Goal: Find specific page/section: Find specific page/section

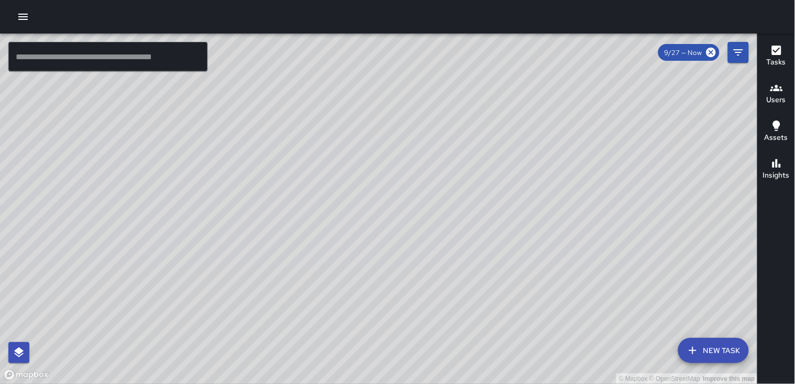
scroll to position [182, 0]
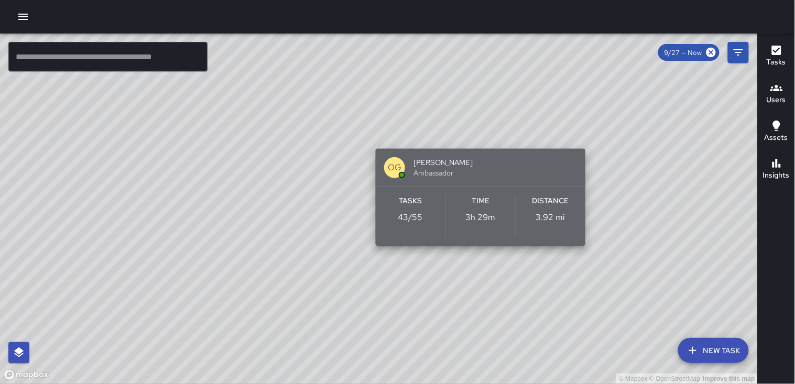
click at [567, 207] on div "Distance 3.92 mi" at bounding box center [550, 216] width 70 height 42
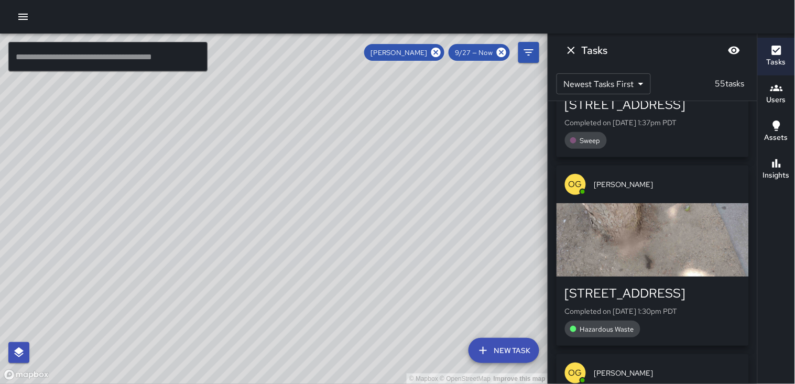
scroll to position [0, 0]
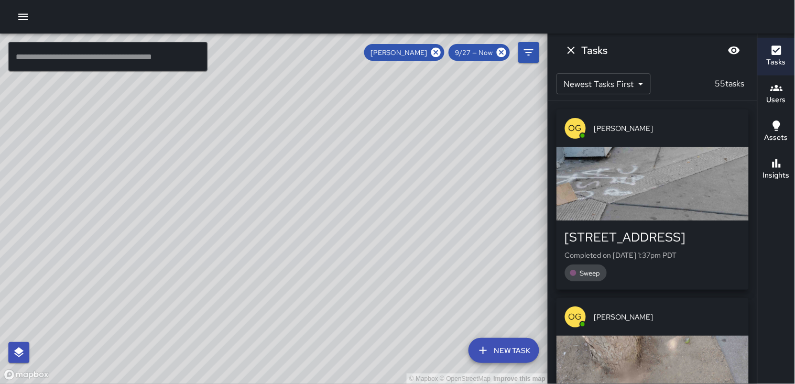
click at [661, 177] on div "button" at bounding box center [652, 183] width 192 height 73
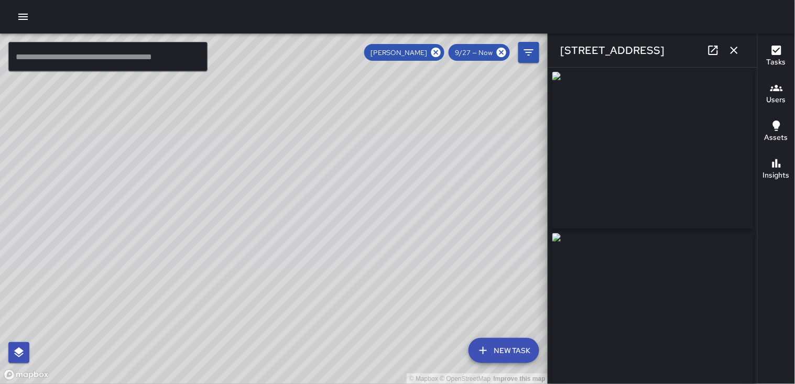
type input "**********"
click at [732, 54] on icon "button" at bounding box center [734, 50] width 13 height 13
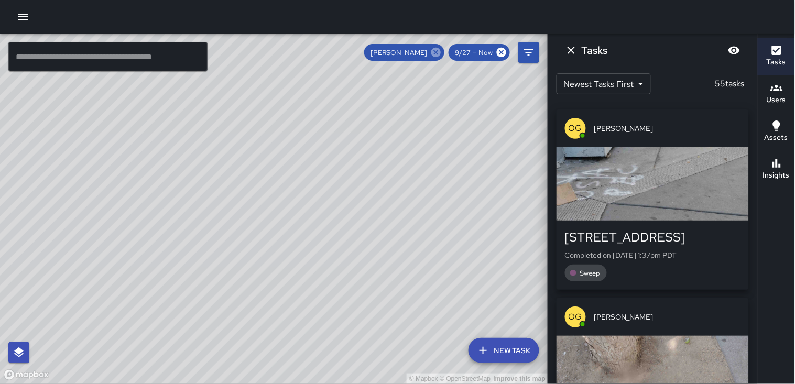
click at [434, 52] on icon at bounding box center [435, 52] width 9 height 9
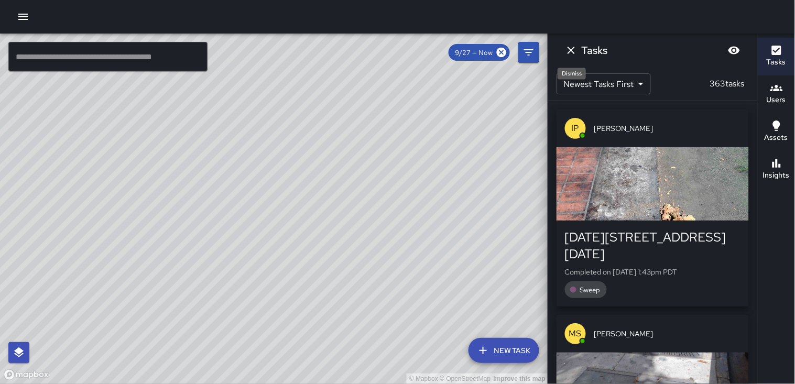
click at [572, 53] on icon "Dismiss" at bounding box center [571, 50] width 13 height 13
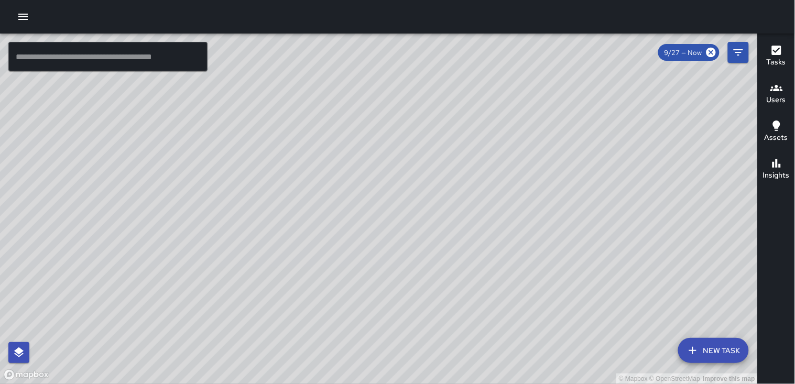
click at [775, 94] on h6 "Users" at bounding box center [775, 100] width 19 height 12
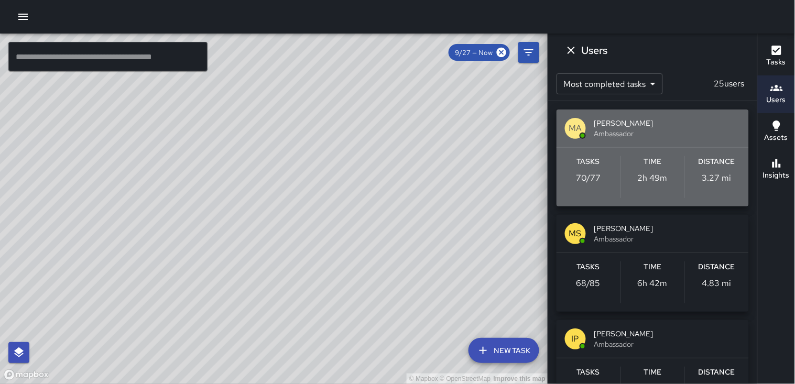
click at [727, 166] on h6 "Distance" at bounding box center [716, 162] width 37 height 12
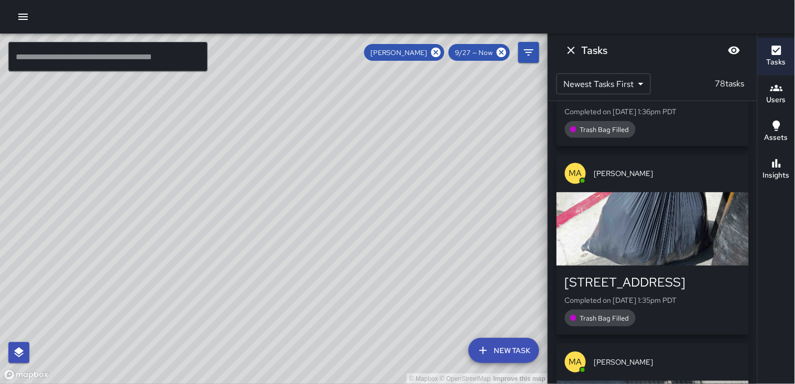
scroll to position [407, 0]
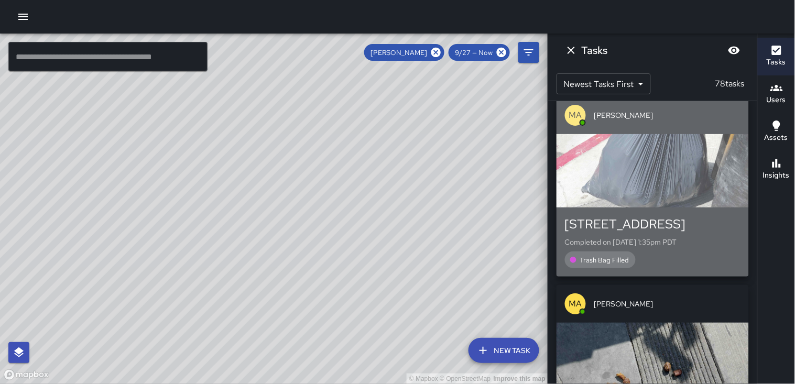
click at [708, 183] on div "button" at bounding box center [652, 170] width 192 height 73
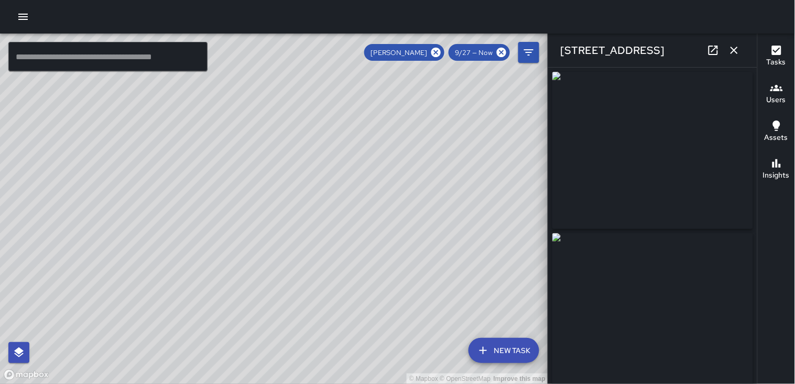
type input "**********"
click at [735, 51] on icon "button" at bounding box center [733, 50] width 7 height 7
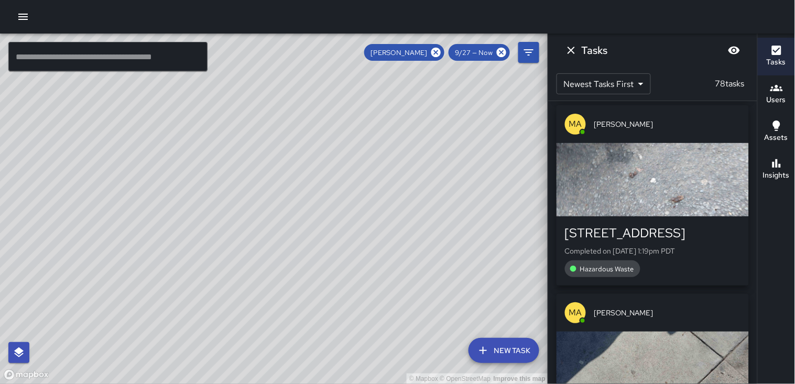
scroll to position [2154, 0]
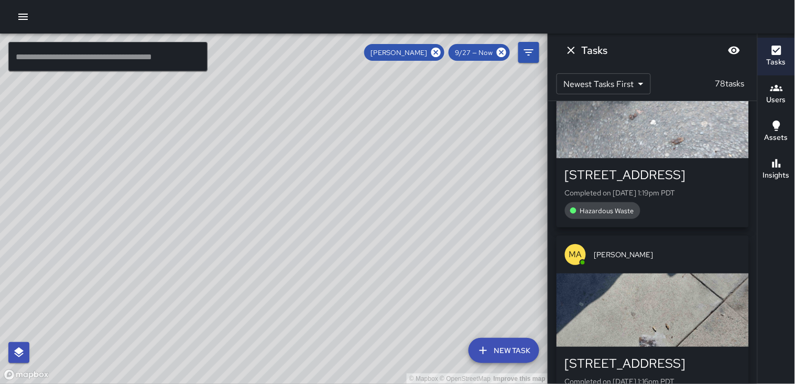
click at [693, 145] on div "button" at bounding box center [652, 121] width 192 height 73
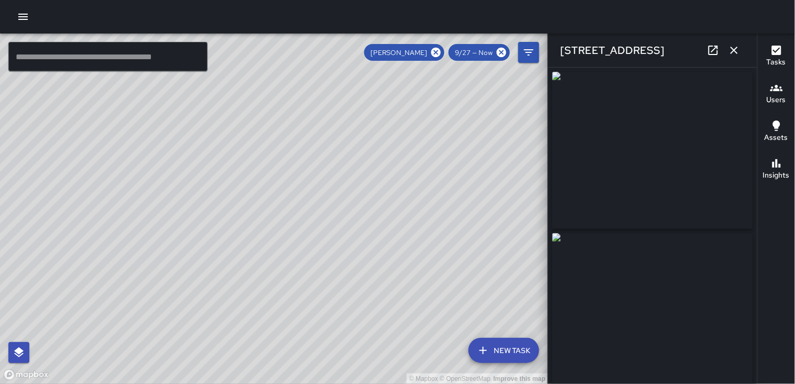
type input "**********"
click at [729, 54] on icon "button" at bounding box center [734, 50] width 13 height 13
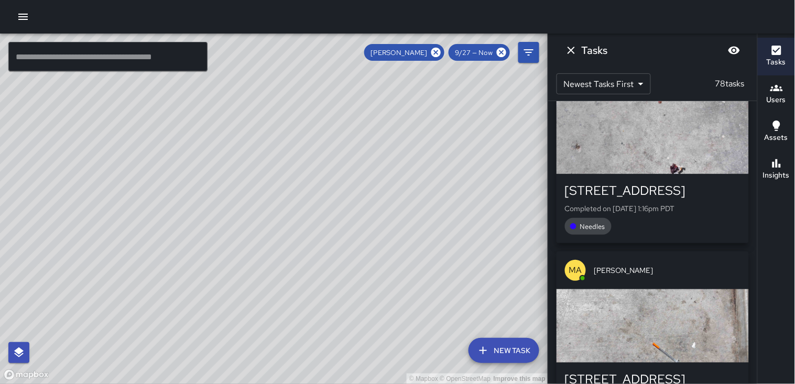
scroll to position [2503, 0]
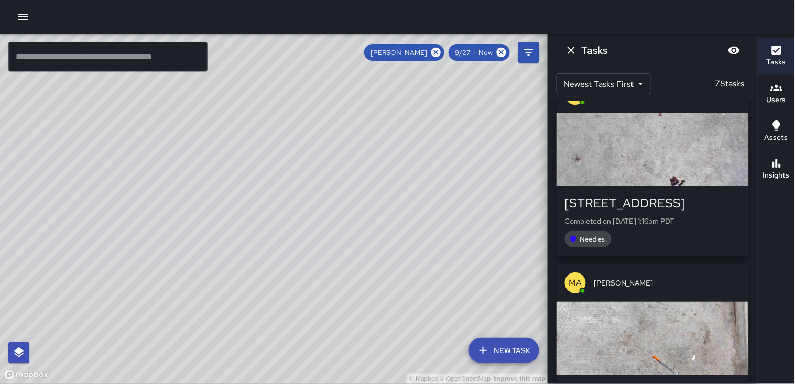
click at [668, 126] on div "button" at bounding box center [652, 149] width 192 height 73
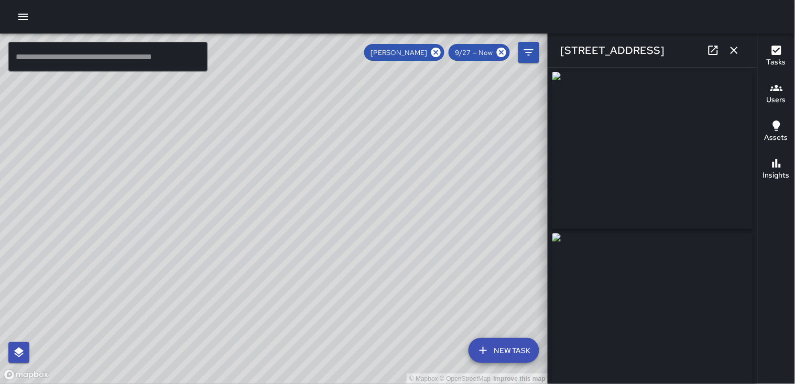
type input "**********"
click at [732, 49] on icon "button" at bounding box center [733, 50] width 7 height 7
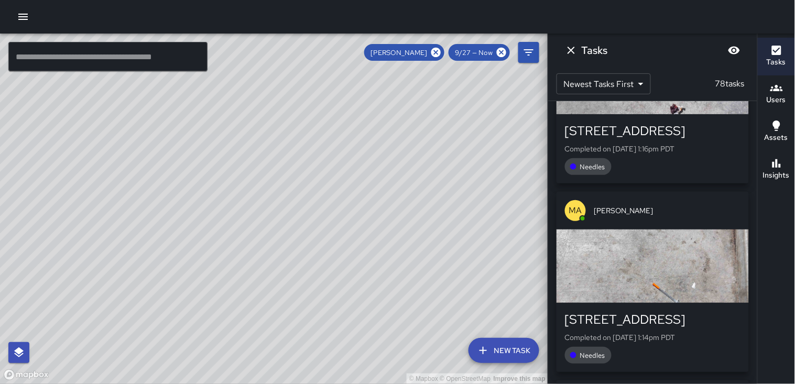
scroll to position [2619, 0]
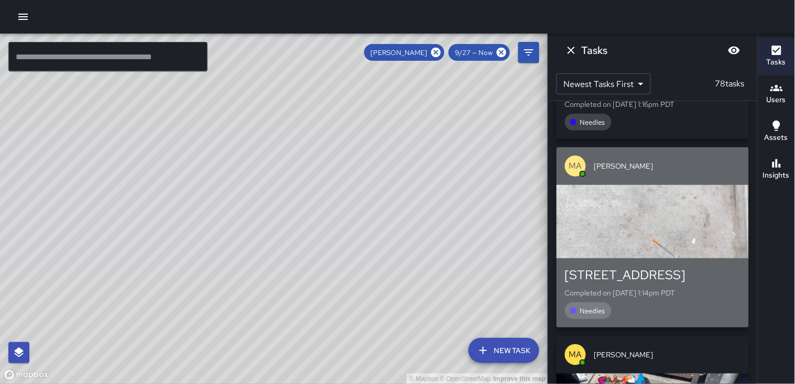
click at [690, 218] on div "button" at bounding box center [652, 221] width 192 height 73
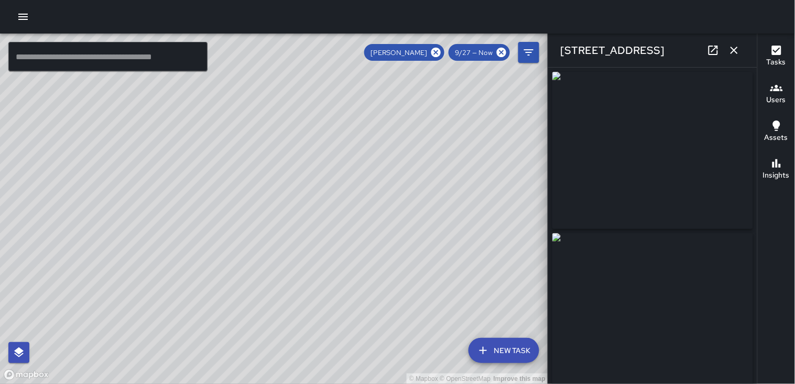
type input "**********"
click at [741, 54] on button "button" at bounding box center [733, 50] width 21 height 21
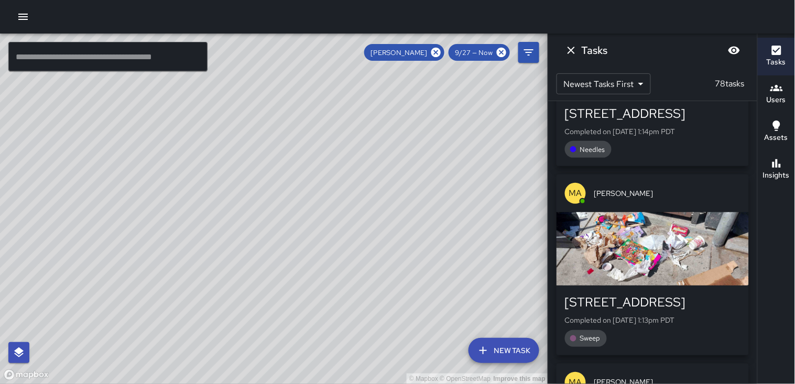
scroll to position [2794, 0]
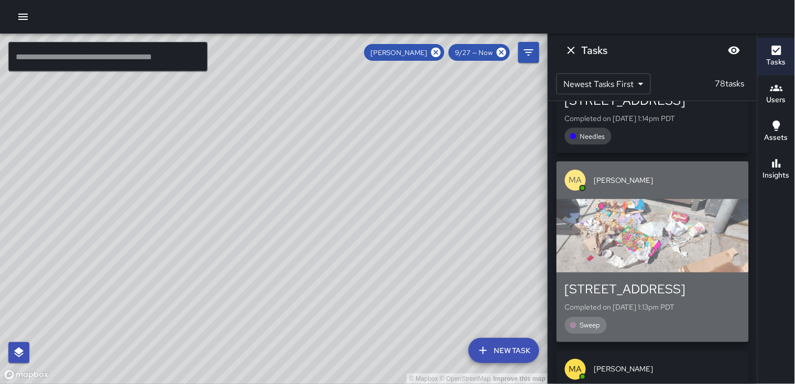
click at [676, 227] on div "button" at bounding box center [652, 235] width 192 height 73
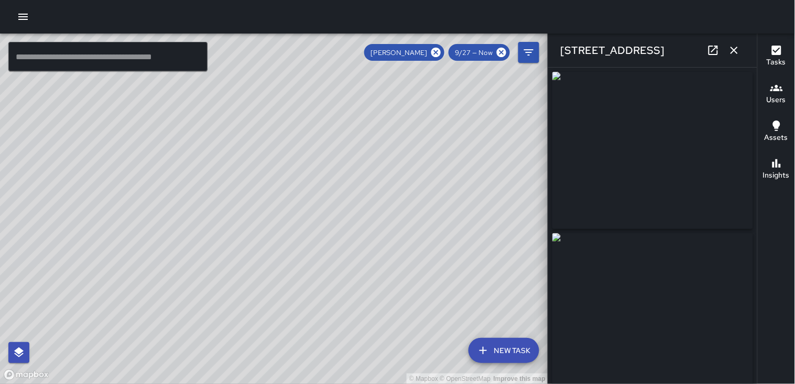
type input "**********"
click at [734, 52] on icon "button" at bounding box center [734, 50] width 13 height 13
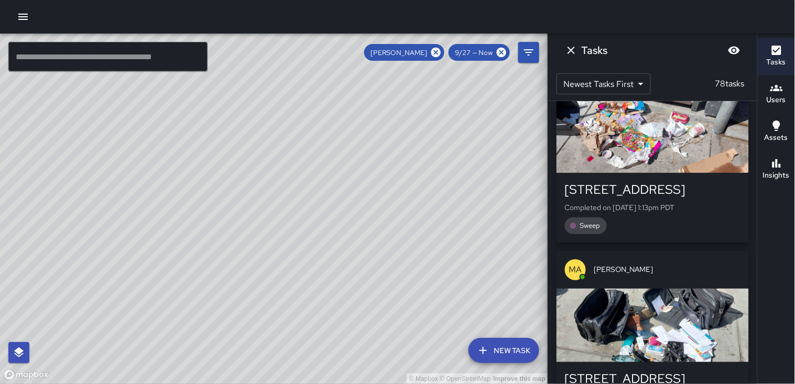
scroll to position [2968, 0]
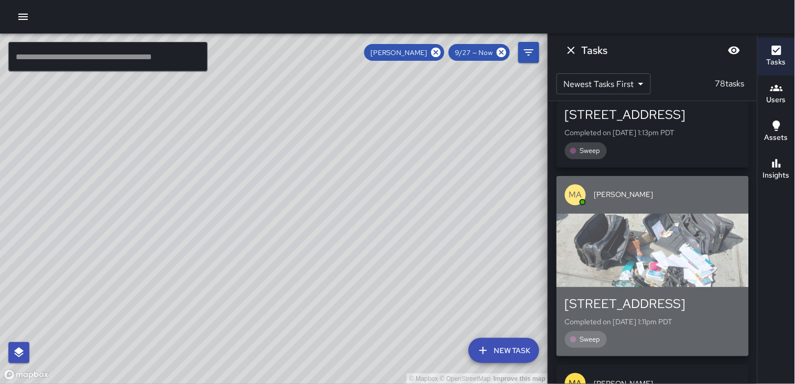
click at [667, 268] on div "button" at bounding box center [652, 250] width 192 height 73
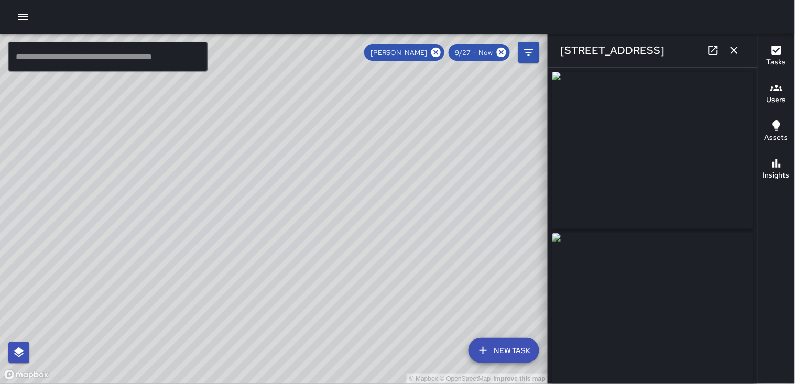
type input "**********"
drag, startPoint x: 685, startPoint y: 170, endPoint x: 664, endPoint y: 175, distance: 22.2
click at [664, 175] on img at bounding box center [652, 150] width 201 height 157
click at [742, 50] on button "button" at bounding box center [733, 50] width 21 height 21
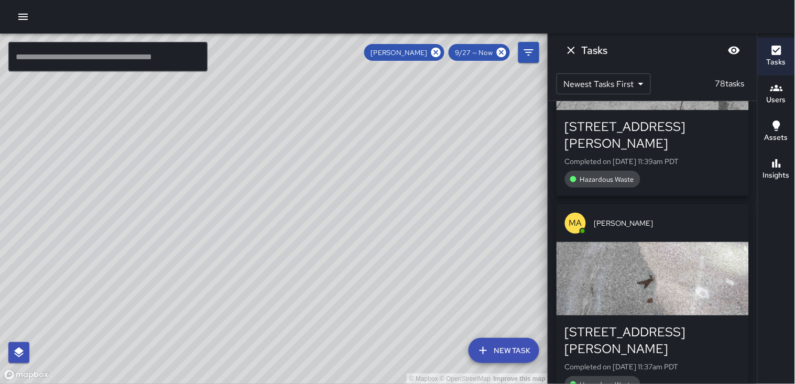
scroll to position [6577, 0]
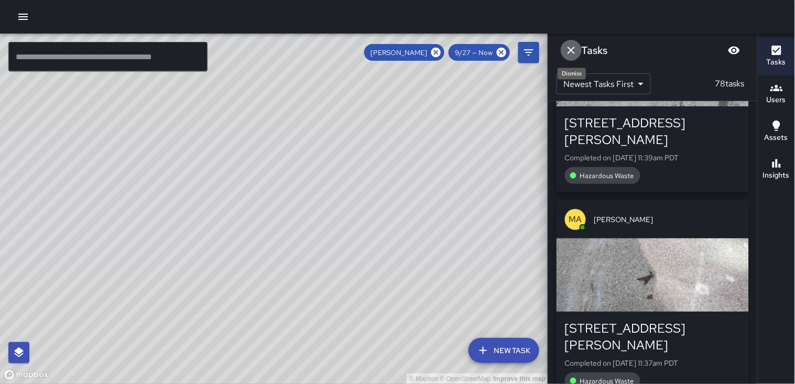
drag, startPoint x: 574, startPoint y: 53, endPoint x: 575, endPoint y: 46, distance: 6.9
click at [575, 47] on icon "Dismiss" at bounding box center [571, 50] width 13 height 13
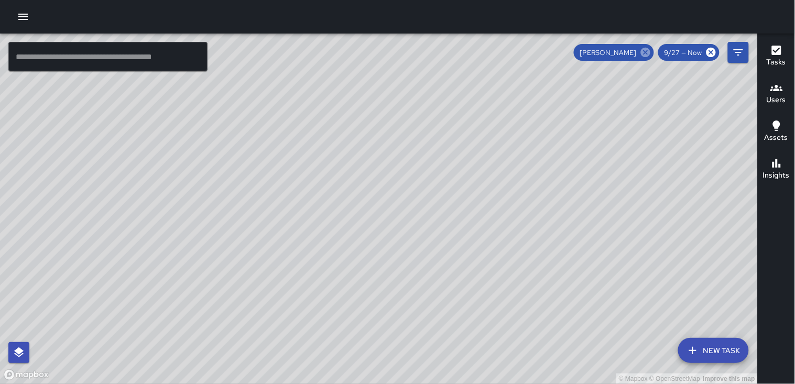
click at [645, 53] on icon at bounding box center [646, 53] width 12 height 12
click at [776, 91] on icon "button" at bounding box center [776, 88] width 13 height 13
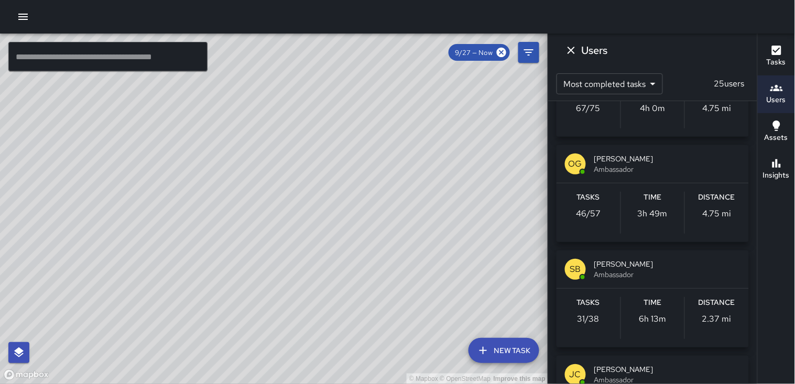
scroll to position [291, 0]
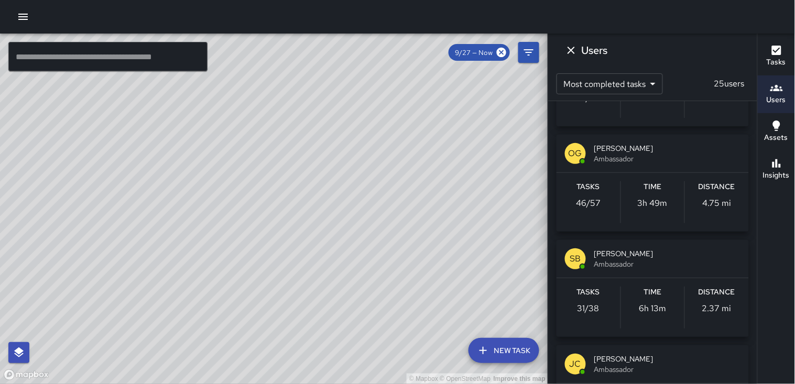
click at [729, 193] on div "Distance 4.75 mi" at bounding box center [717, 202] width 64 height 42
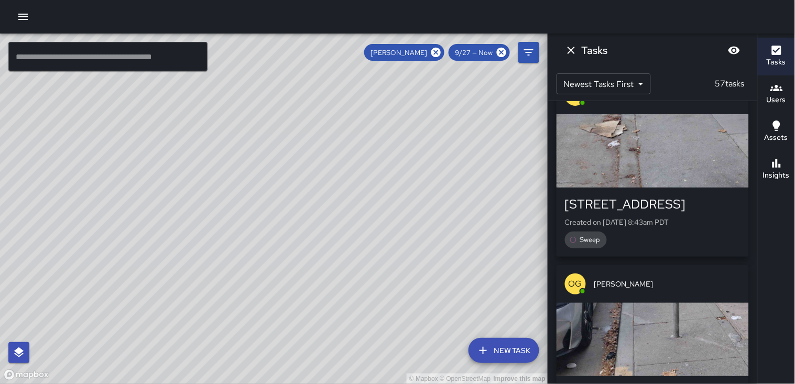
scroll to position [9546, 0]
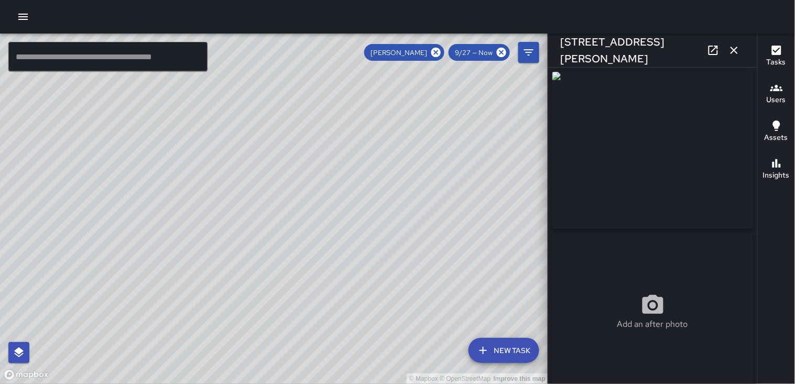
type input "**********"
click at [742, 48] on button "button" at bounding box center [733, 50] width 21 height 21
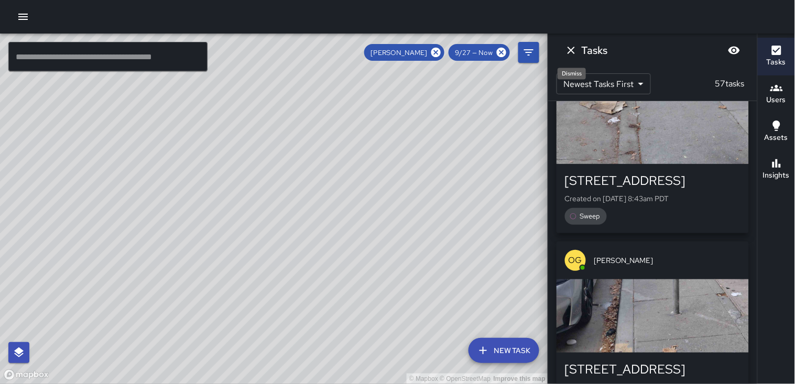
click at [569, 47] on icon "Dismiss" at bounding box center [571, 50] width 13 height 13
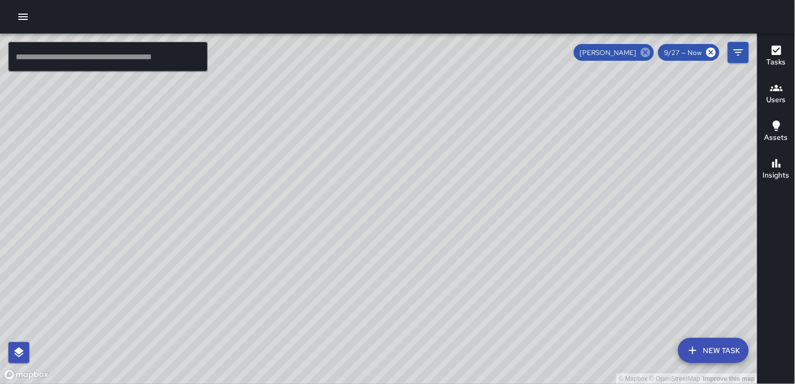
click at [647, 50] on icon at bounding box center [645, 52] width 9 height 9
click at [774, 86] on icon "button" at bounding box center [776, 88] width 13 height 13
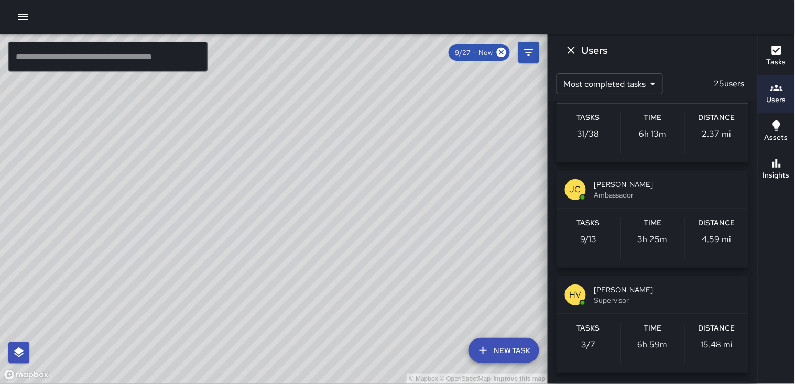
scroll to position [524, 0]
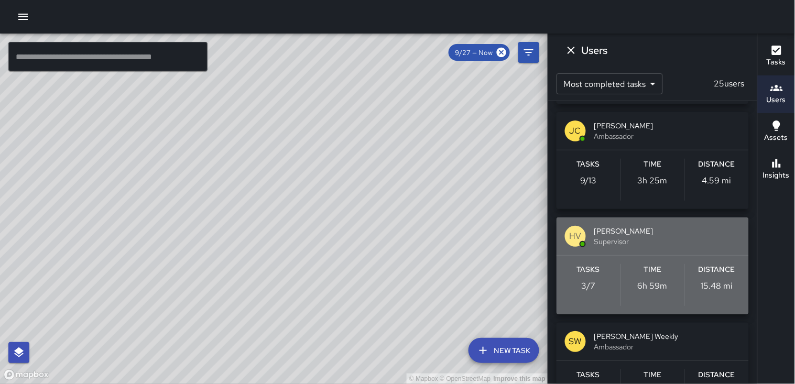
click at [705, 279] on div "Distance 15.48 mi" at bounding box center [717, 285] width 64 height 42
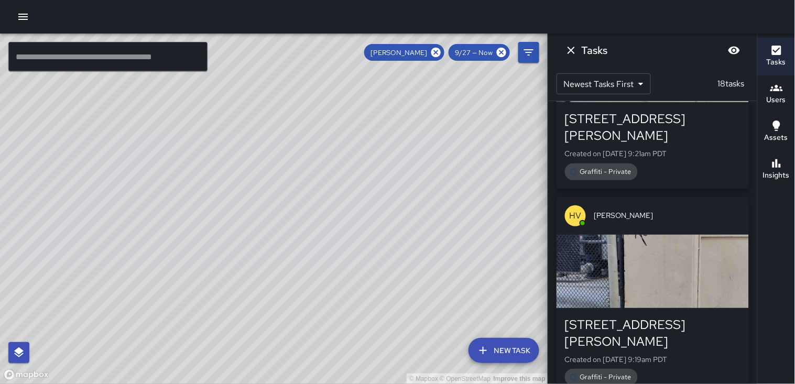
scroll to position [3169, 0]
